Goal: Task Accomplishment & Management: Manage account settings

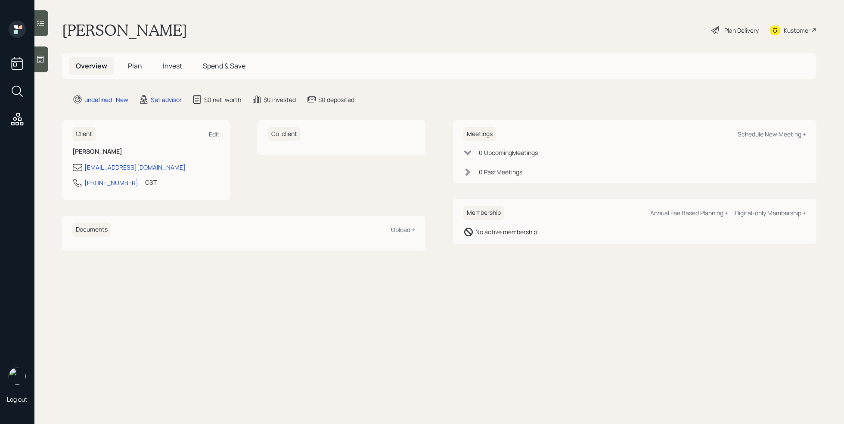
click at [45, 61] on icon at bounding box center [40, 59] width 9 height 9
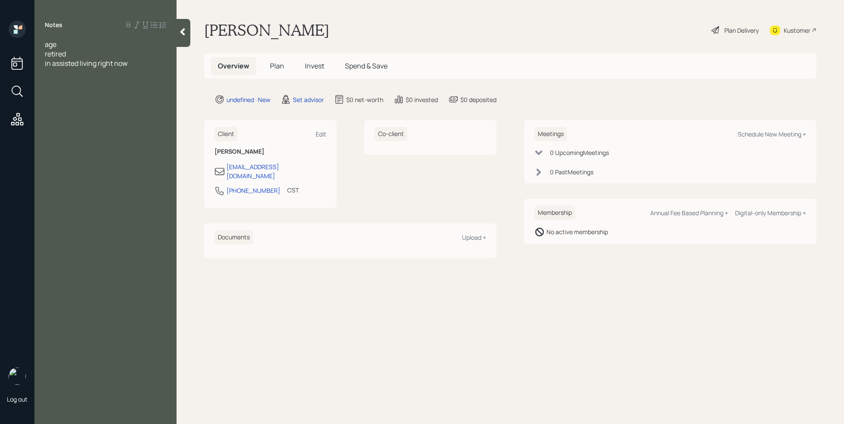
click at [84, 44] on div "age" at bounding box center [105, 44] width 121 height 9
drag, startPoint x: 266, startPoint y: 183, endPoint x: 225, endPoint y: 188, distance: 40.7
click at [225, 188] on div "[PHONE_NUMBER]" at bounding box center [247, 190] width 66 height 10
copy div "[PHONE_NUMBER]"
click at [752, 133] on div "Schedule New Meeting +" at bounding box center [771, 134] width 68 height 8
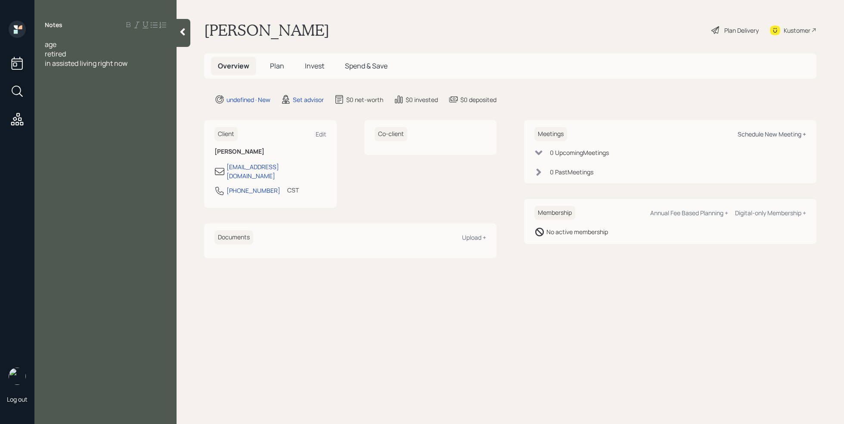
select select "round-[PERSON_NAME]"
click at [136, 76] on div at bounding box center [105, 72] width 121 height 9
click at [112, 53] on div "retired" at bounding box center [105, 53] width 121 height 9
click at [152, 72] on div "in assisted living right now" at bounding box center [105, 72] width 121 height 9
click at [774, 133] on div "Schedule New Meeting +" at bounding box center [771, 134] width 68 height 8
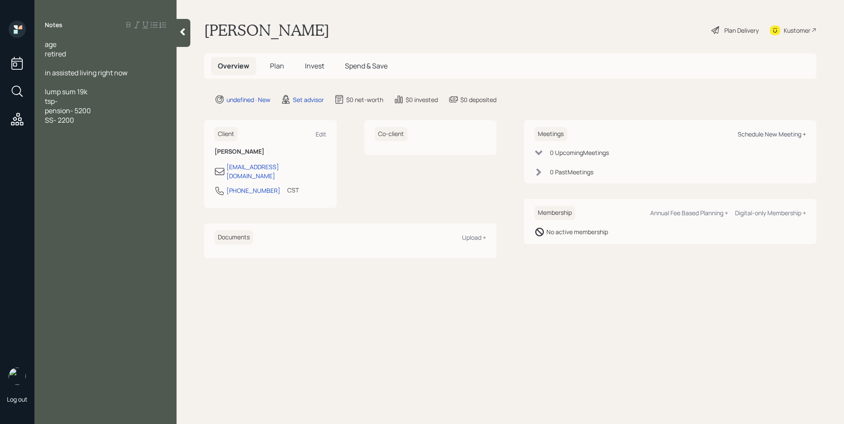
select select "round-[PERSON_NAME]"
